Goal: Information Seeking & Learning: Learn about a topic

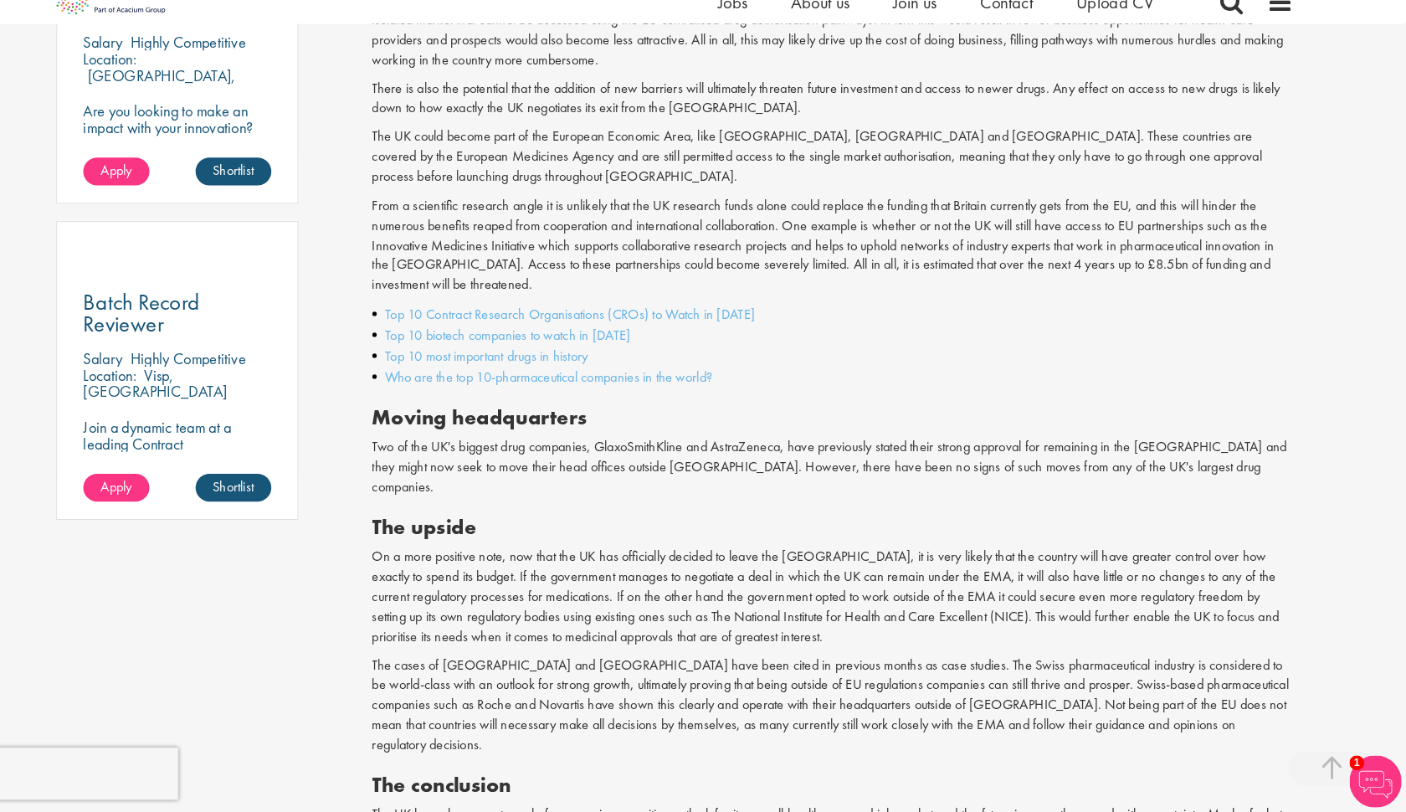
scroll to position [1065, 0]
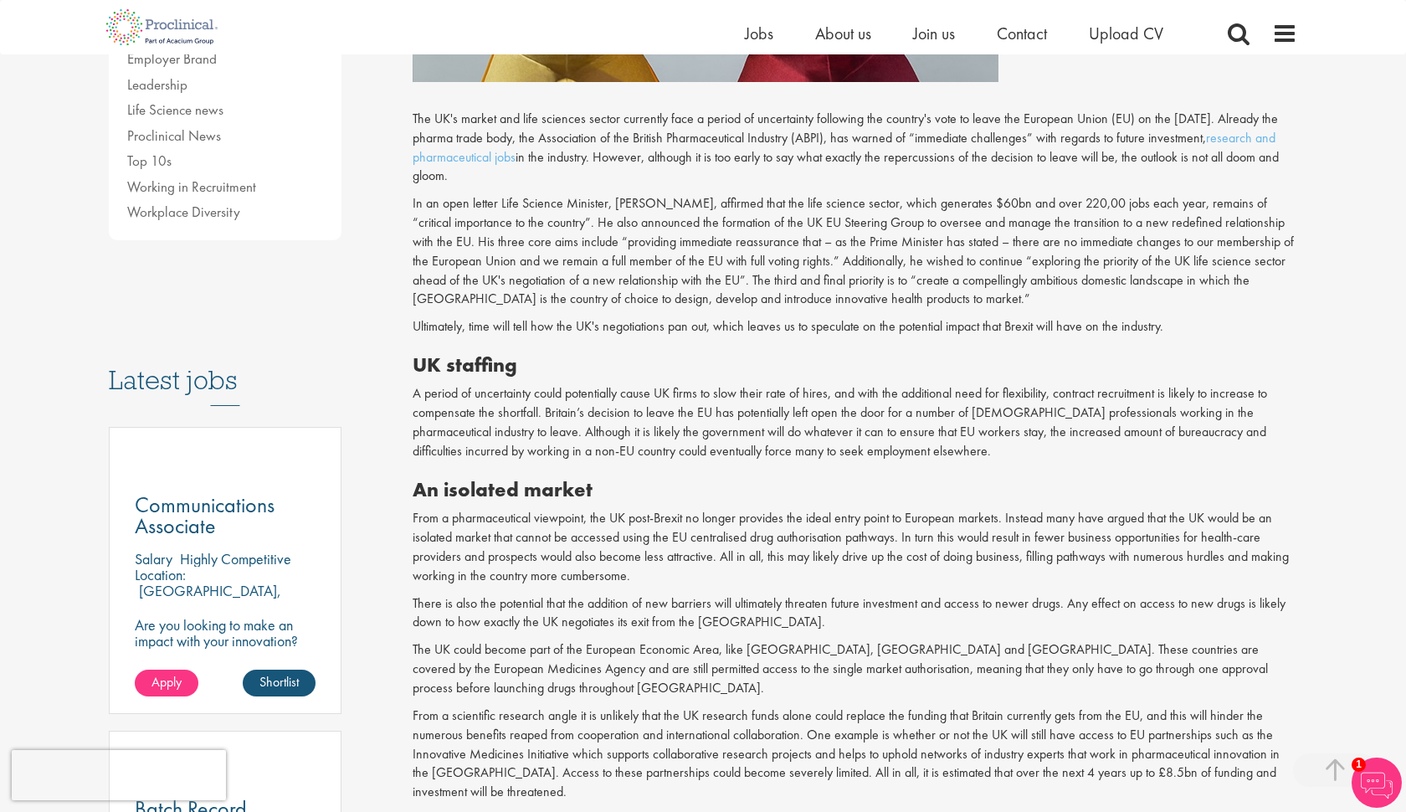
scroll to position [307, 0]
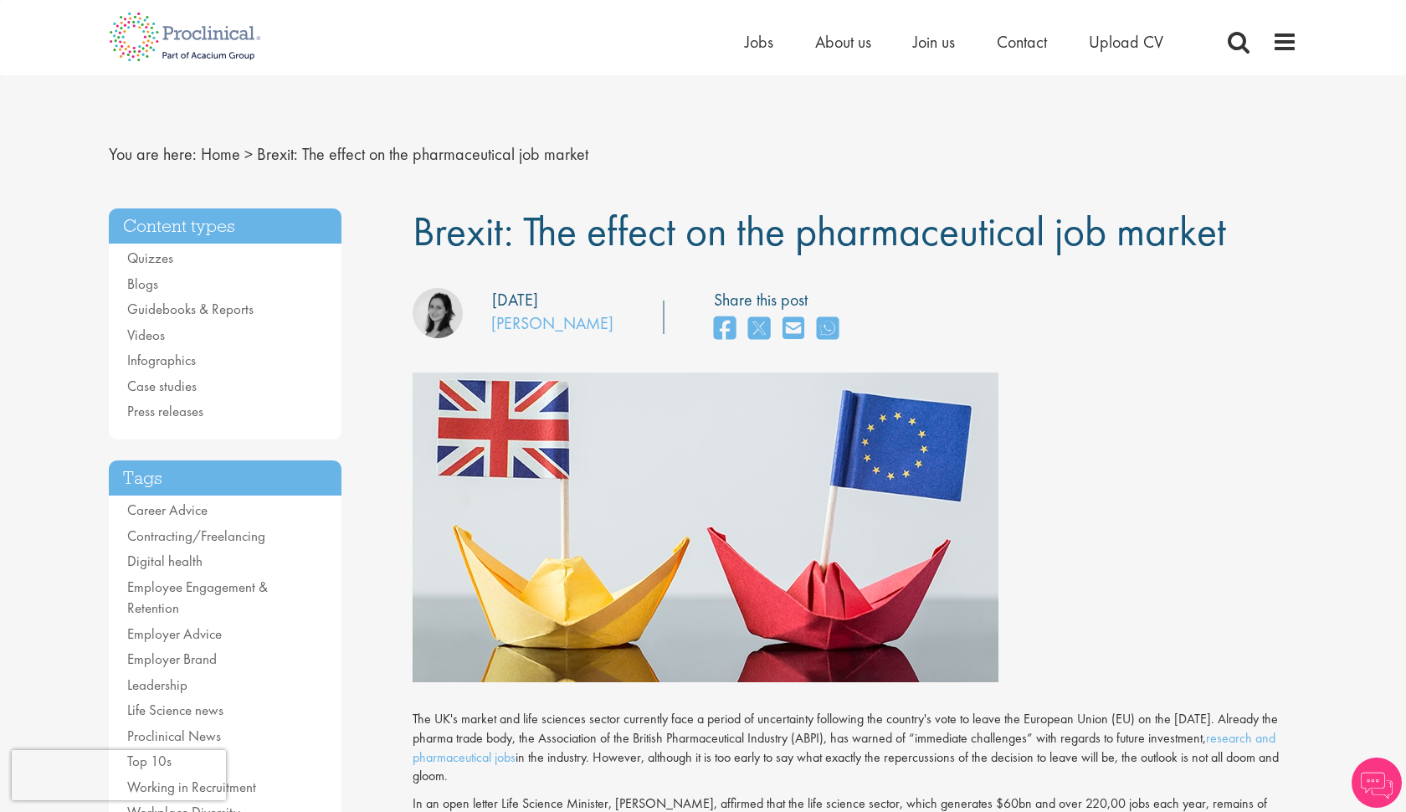
click at [459, 6] on div "Home Jobs About us Join us Contact Upload CV" at bounding box center [696, 31] width 1201 height 63
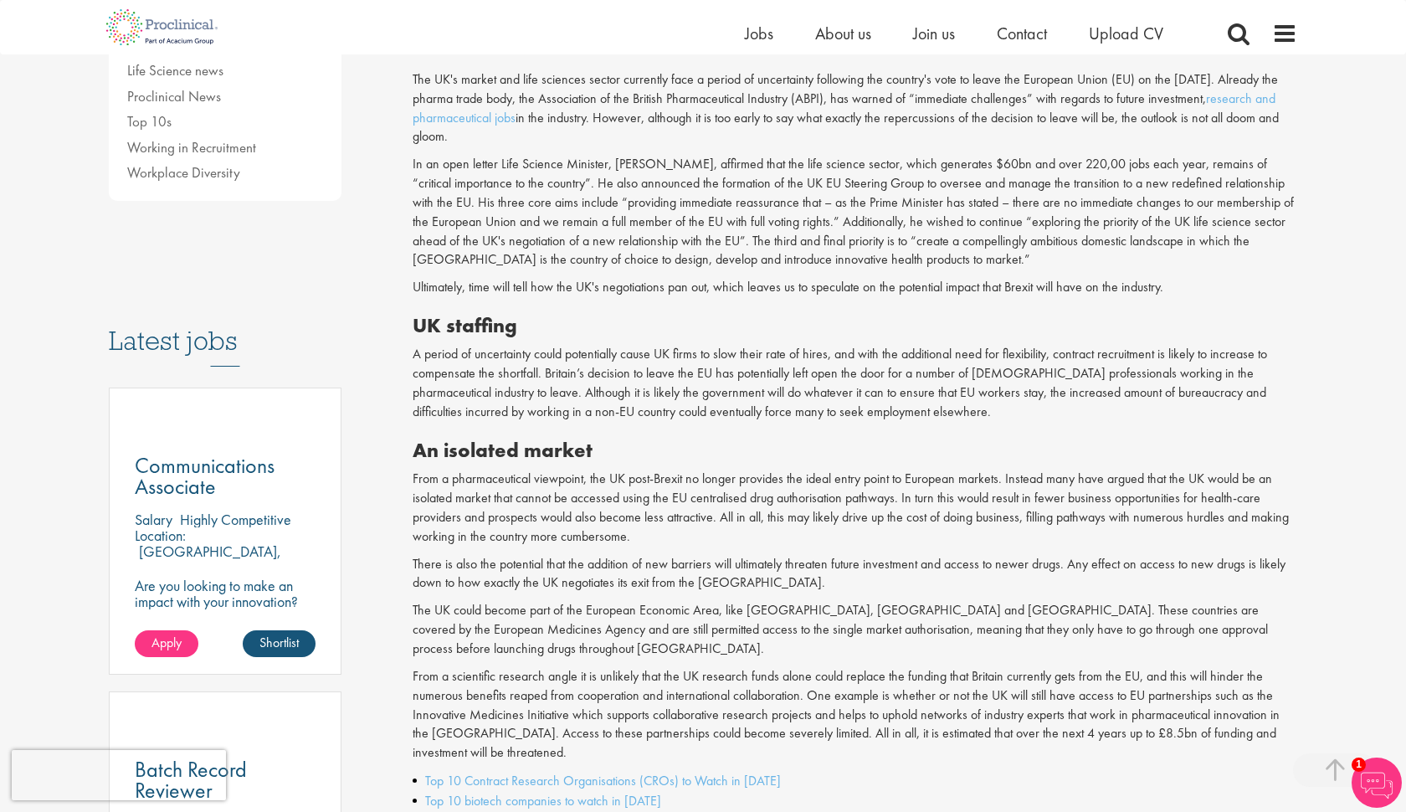
scroll to position [622, 0]
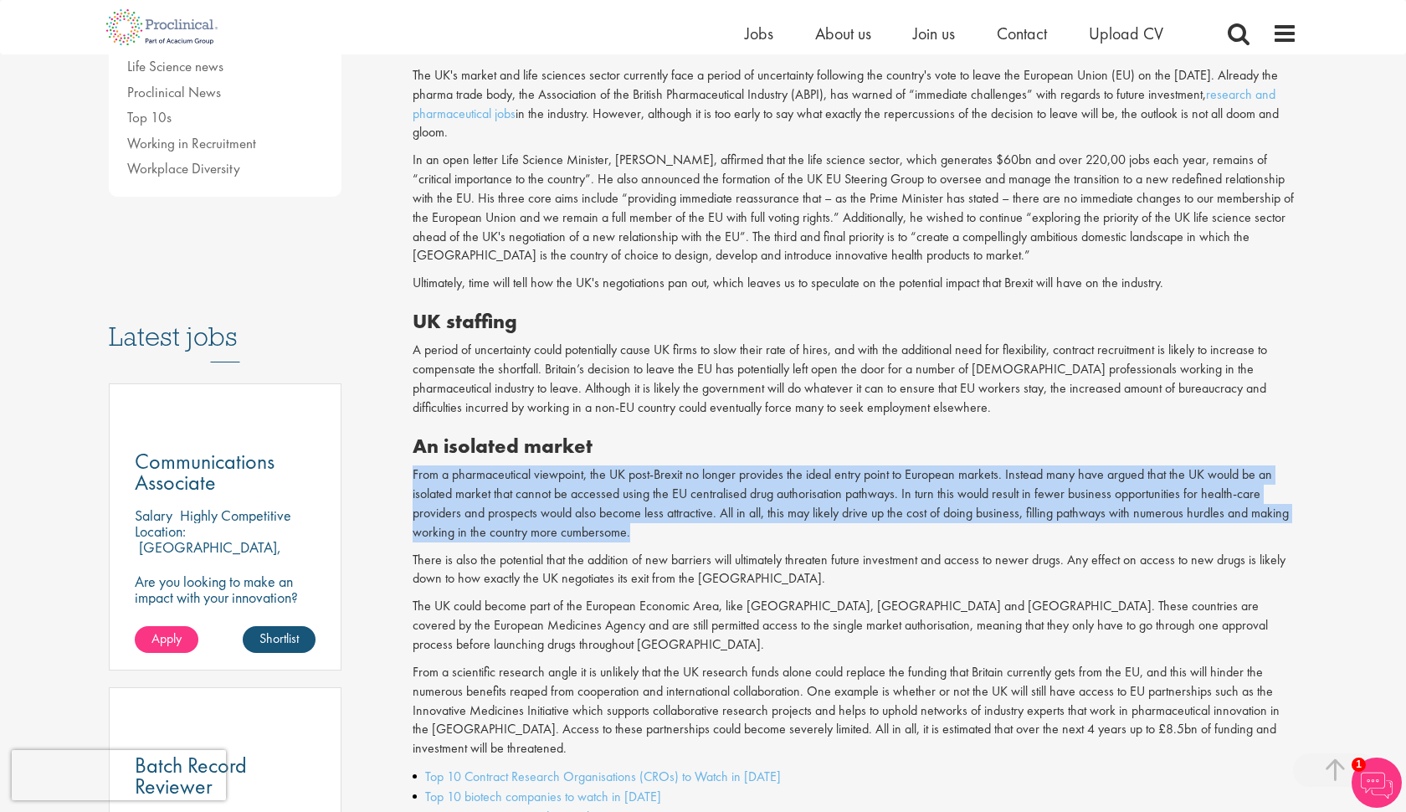
drag, startPoint x: 410, startPoint y: 458, endPoint x: 646, endPoint y: 514, distance: 242.5
click at [646, 514] on div "Brexit: The effect on the pharmaceutical job market our consultant managing the…" at bounding box center [855, 547] width 910 height 1965
copy p "From a pharmaceutical viewpoint, the UK post-Brexit no longer provides the idea…"
click at [668, 479] on p "From a pharmaceutical viewpoint, the UK post-Brexit no longer provides the idea…" at bounding box center [854, 503] width 885 height 76
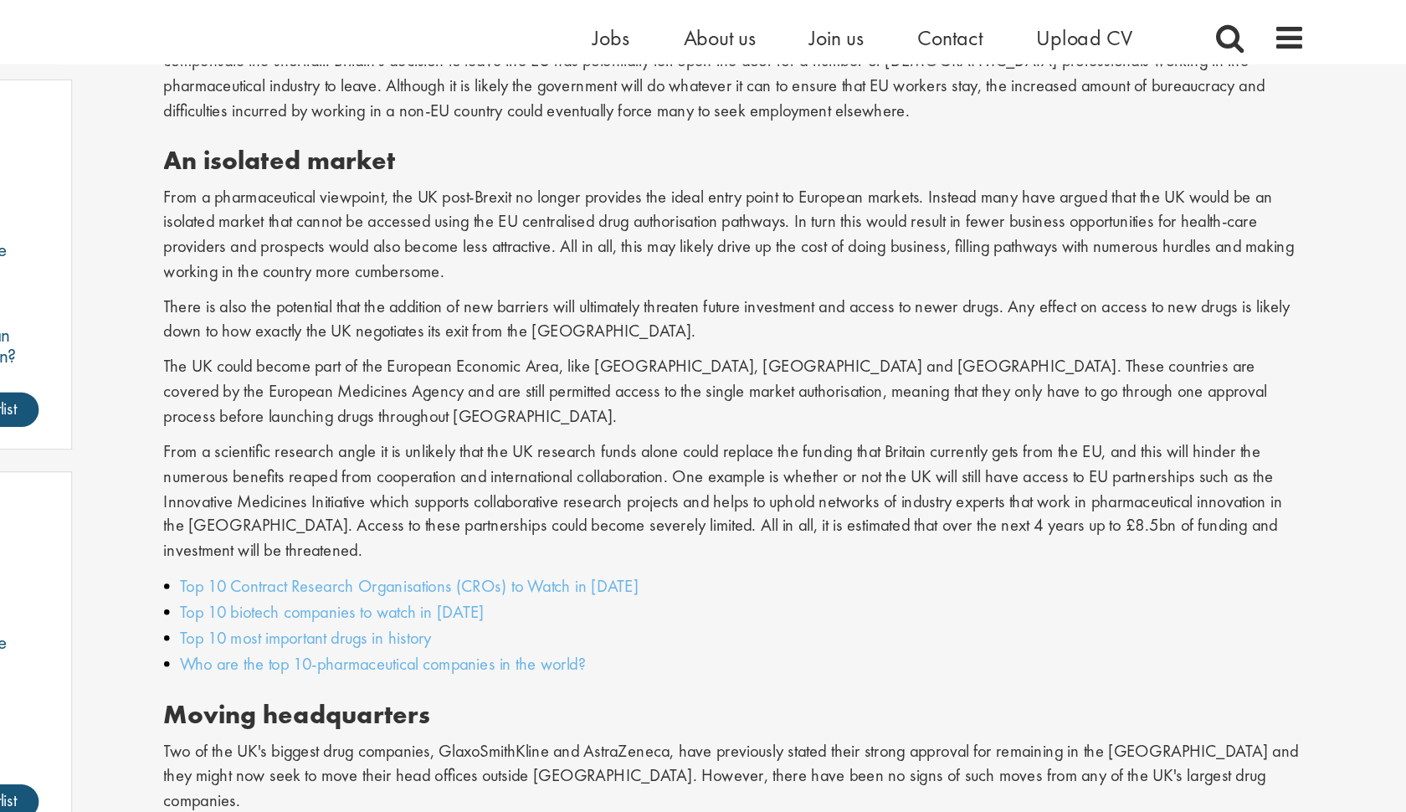
scroll to position [877, 0]
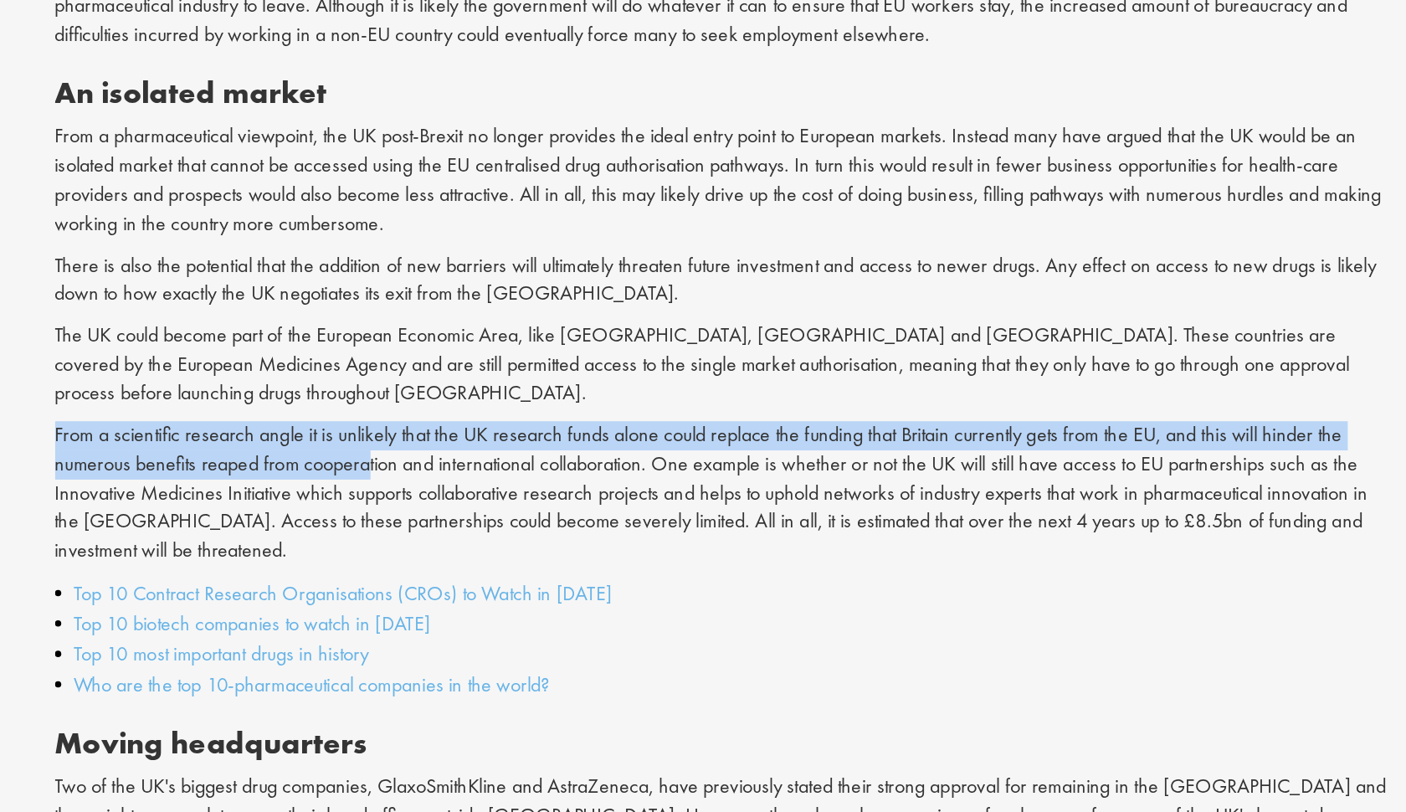
drag, startPoint x: 32, startPoint y: 248, endPoint x: 243, endPoint y: 259, distance: 212.0
click at [400, 259] on div "Brexit: The effect on the pharmaceutical job market our consultant managing the…" at bounding box center [855, 293] width 910 height 1965
click at [412, 408] on p "From a scientific research angle it is unlikely that the UK research funds alon…" at bounding box center [854, 455] width 885 height 95
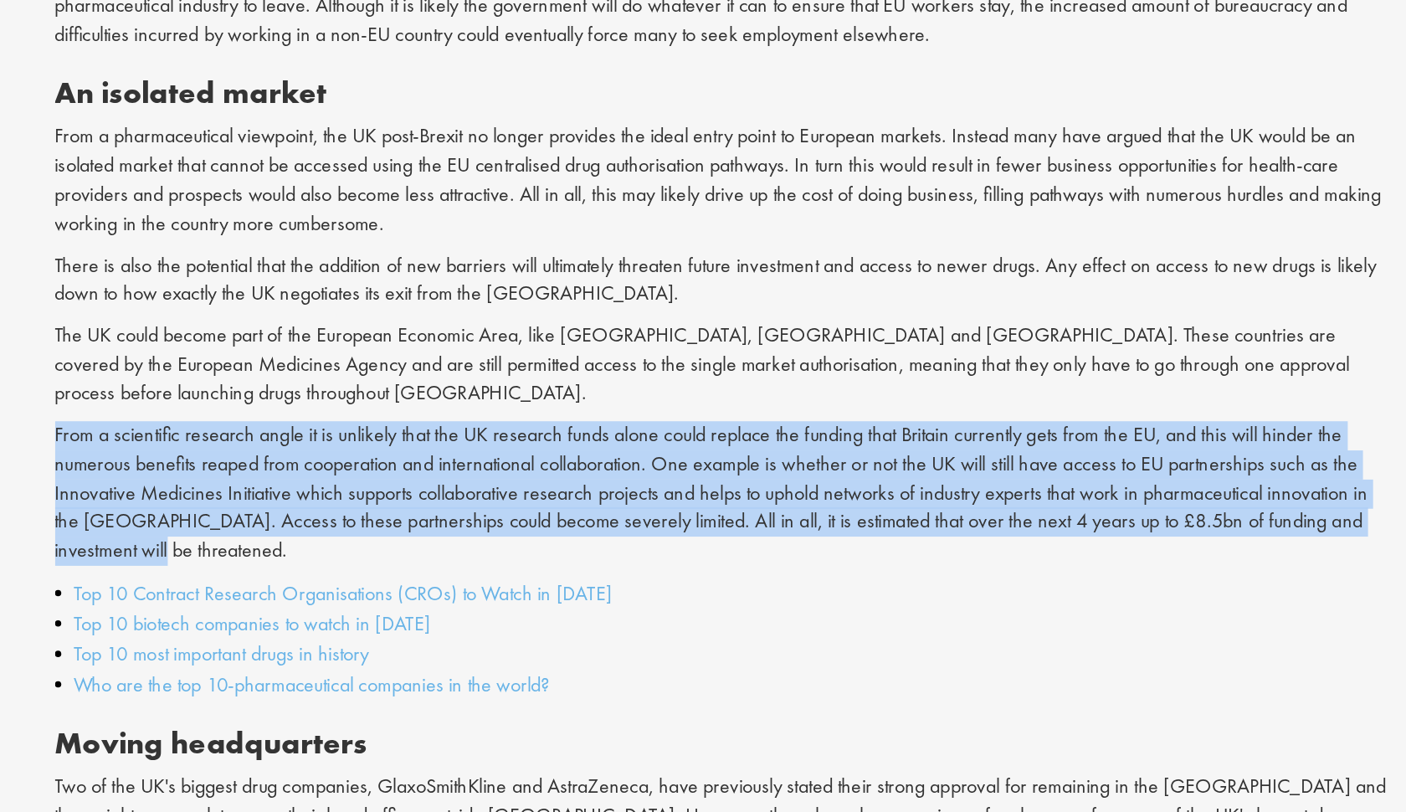
drag, startPoint x: 217, startPoint y: 317, endPoint x: 32, endPoint y: 246, distance: 198.1
click at [400, 246] on div "Brexit: The effect on the pharmaceutical job market our consultant managing the…" at bounding box center [855, 293] width 910 height 1965
copy p "From a scientific research angle it is unlikely that the UK research funds alon…"
click at [412, 408] on p "From a scientific research angle it is unlikely that the UK research funds alon…" at bounding box center [854, 455] width 885 height 95
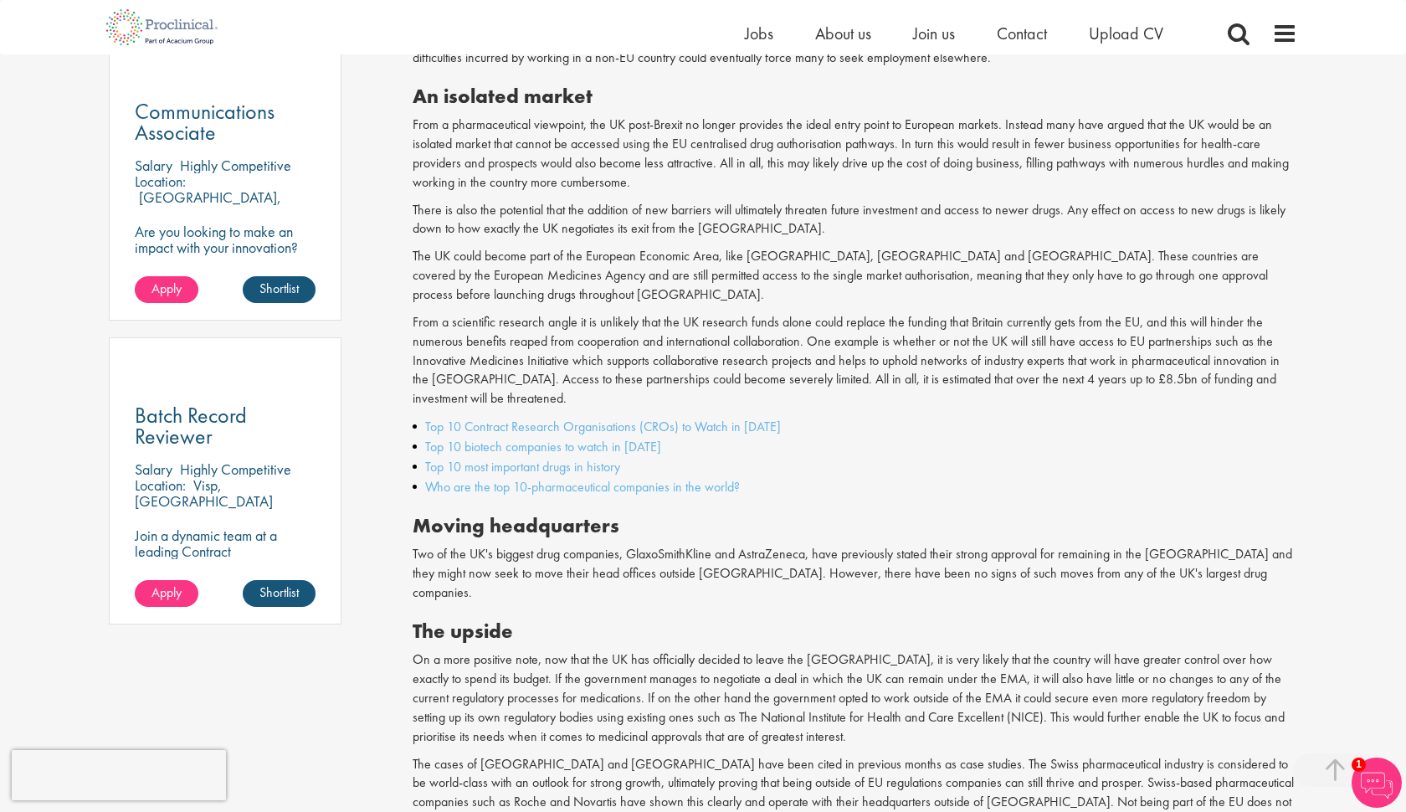
scroll to position [979, 0]
